Goal: Transaction & Acquisition: Purchase product/service

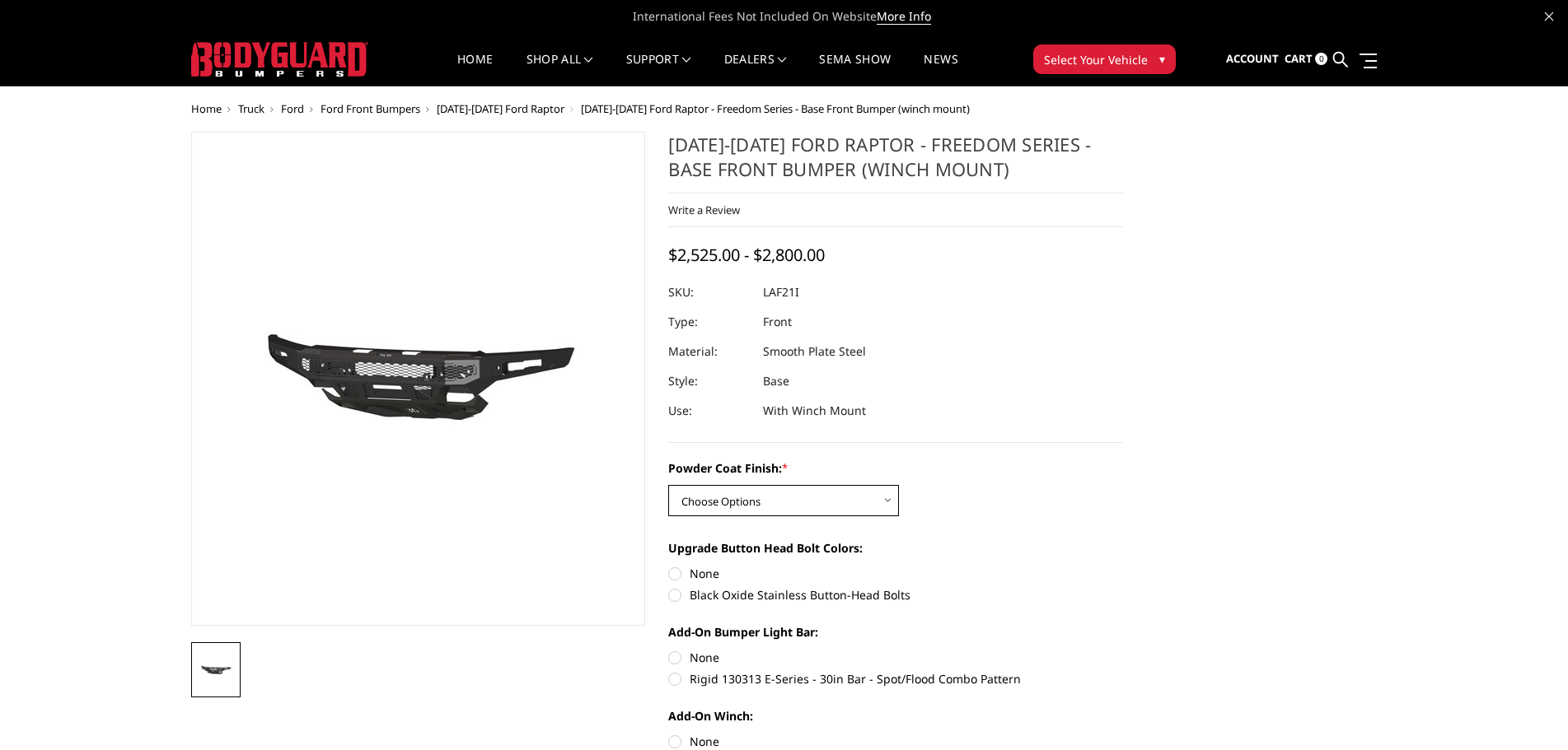
click at [884, 501] on select "Choose Options Bare Metal Texture Black Powder Coat" at bounding box center [783, 501] width 231 height 32
select select "2770"
click at [668, 485] on select "Choose Options Bare Metal Texture Black Powder Coat" at bounding box center [783, 501] width 231 height 32
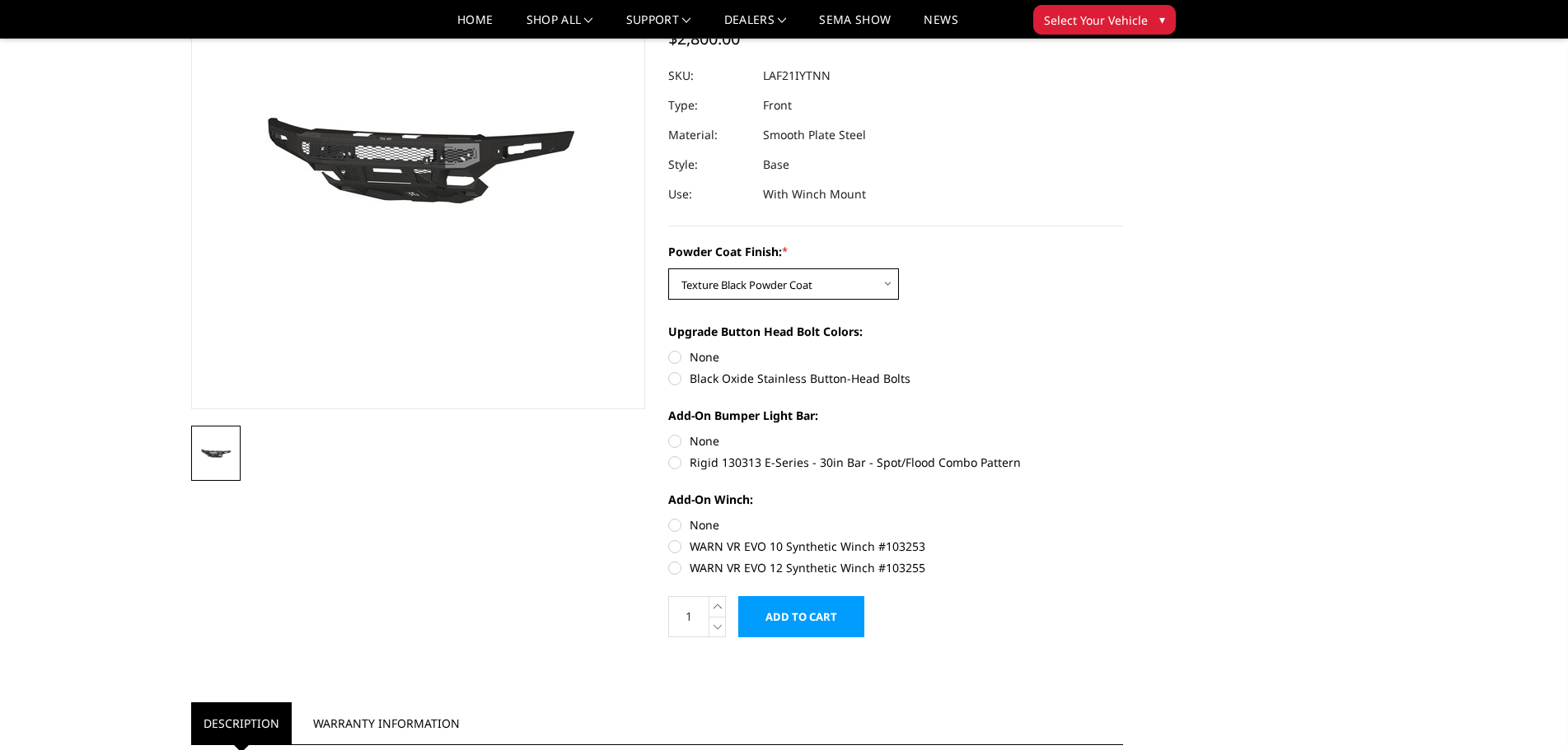
scroll to position [165, 0]
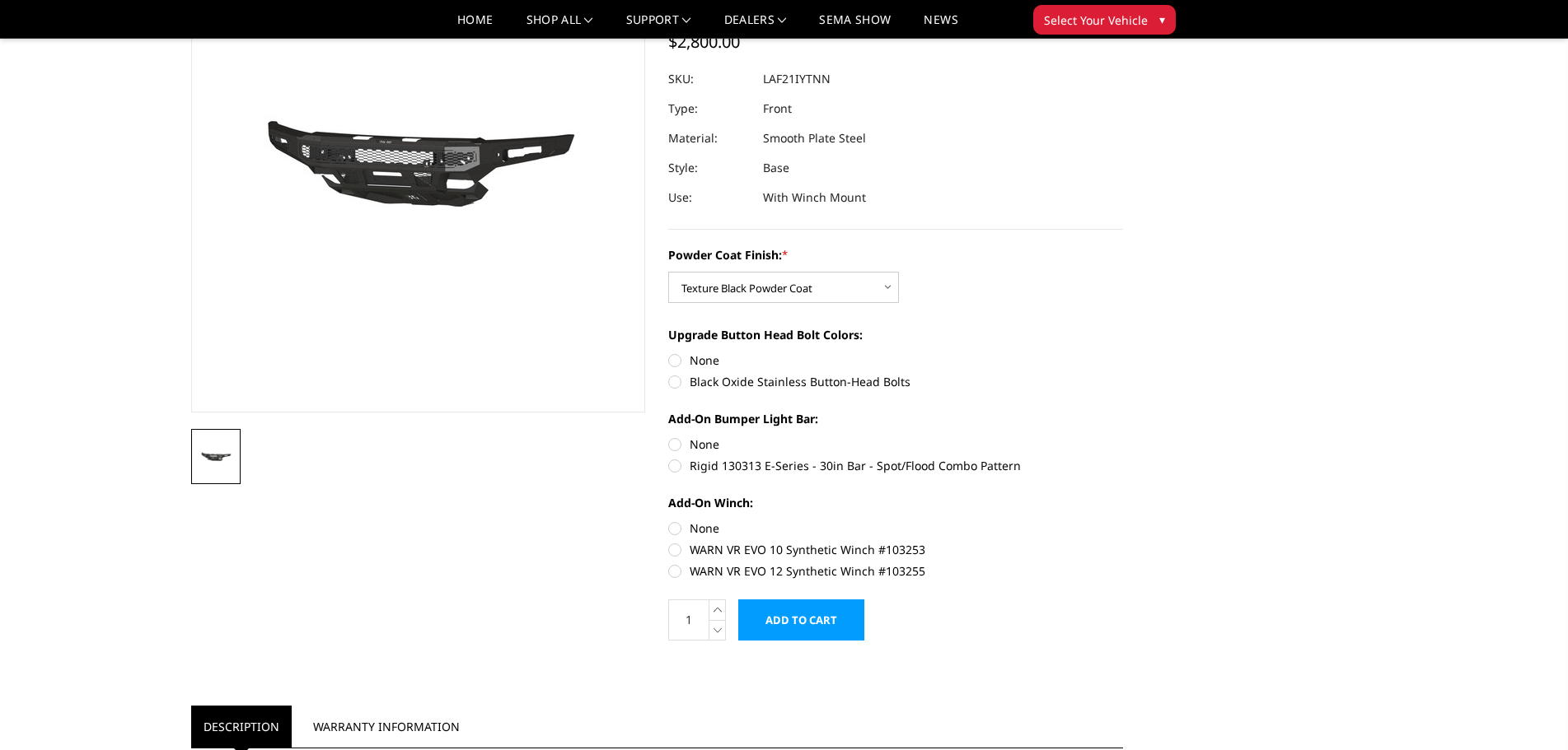
click at [677, 365] on label "None" at bounding box center [896, 359] width 455 height 17
click at [669, 352] on input "None" at bounding box center [668, 351] width 1 height 1
radio input "true"
click at [675, 444] on label "None" at bounding box center [896, 443] width 455 height 17
click at [669, 436] on input "None" at bounding box center [668, 435] width 1 height 1
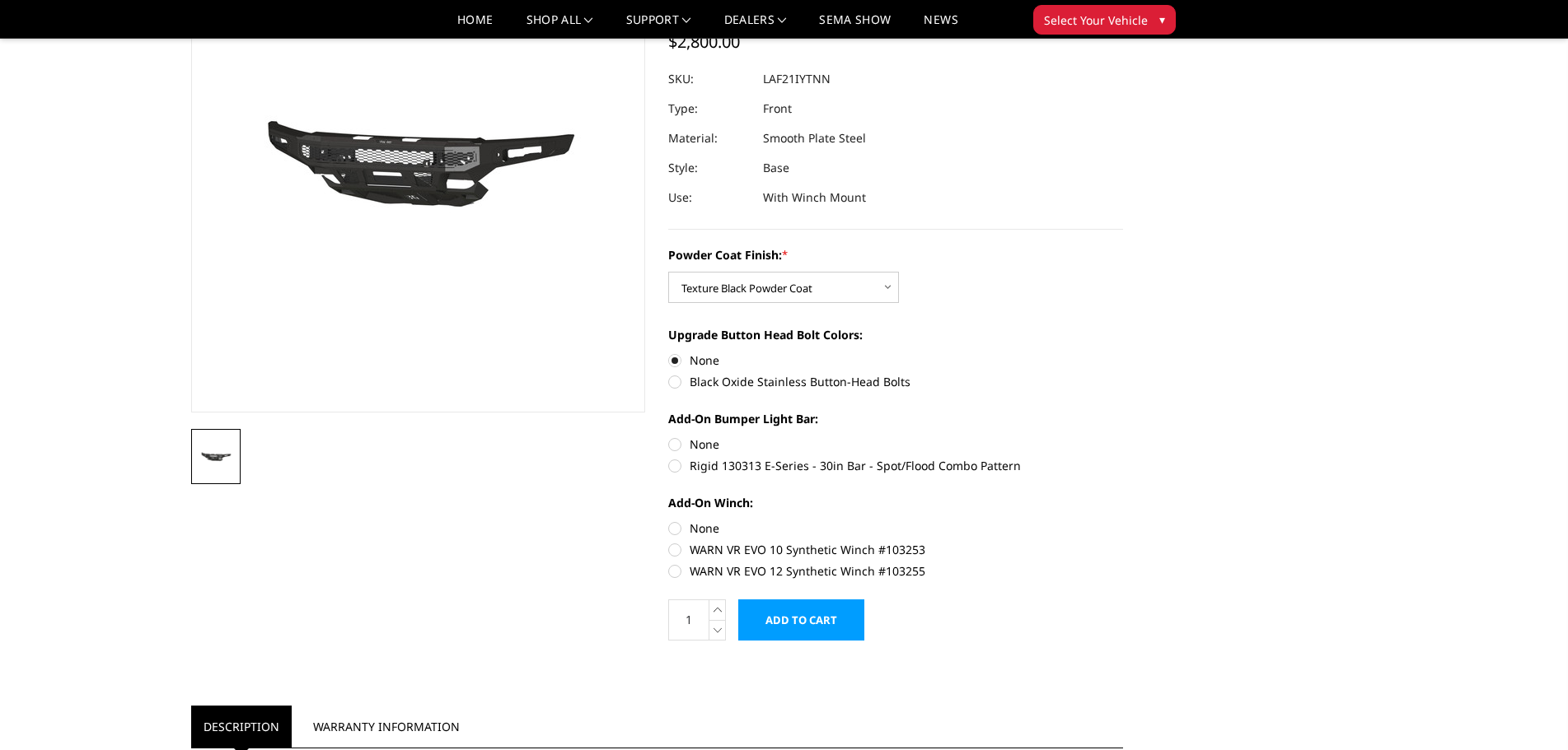
radio input "true"
click at [675, 553] on label "WARN VR EVO 10 Synthetic Winch #103253" at bounding box center [896, 549] width 455 height 17
click at [1124, 520] on input "WARN VR EVO 10 Synthetic Winch #103253" at bounding box center [1124, 519] width 1 height 1
radio input "true"
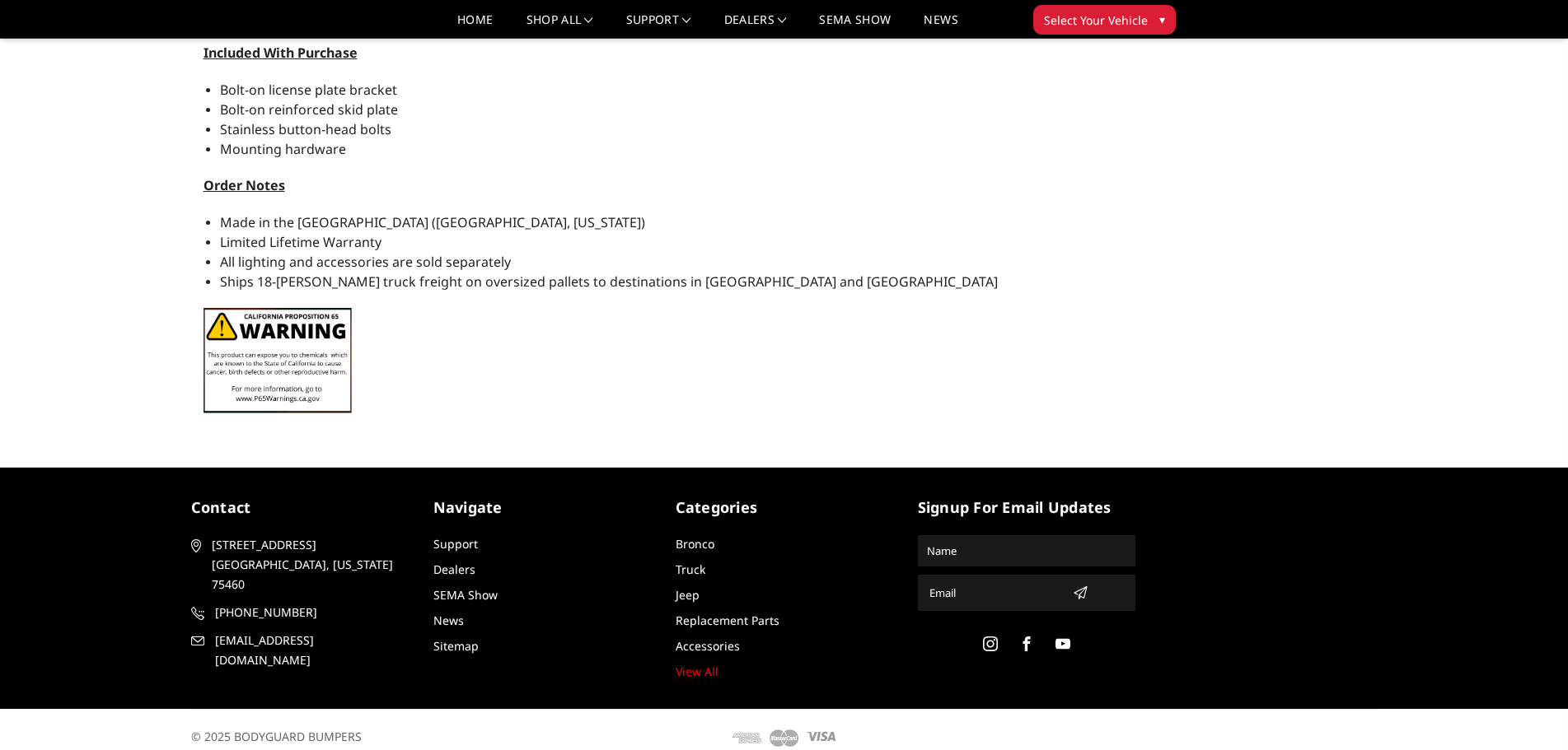
scroll to position [1529, 0]
